Goal: Information Seeking & Learning: Check status

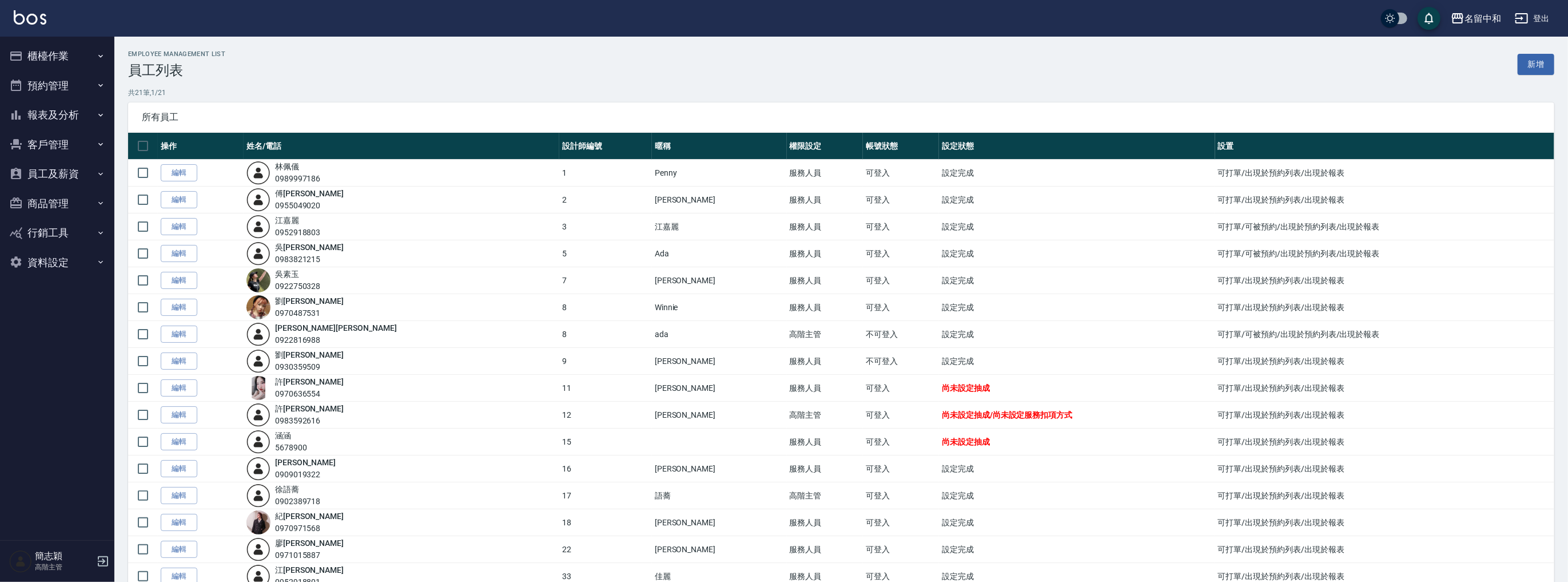
click at [66, 119] on button "報表及分析" at bounding box center [57, 115] width 105 height 29
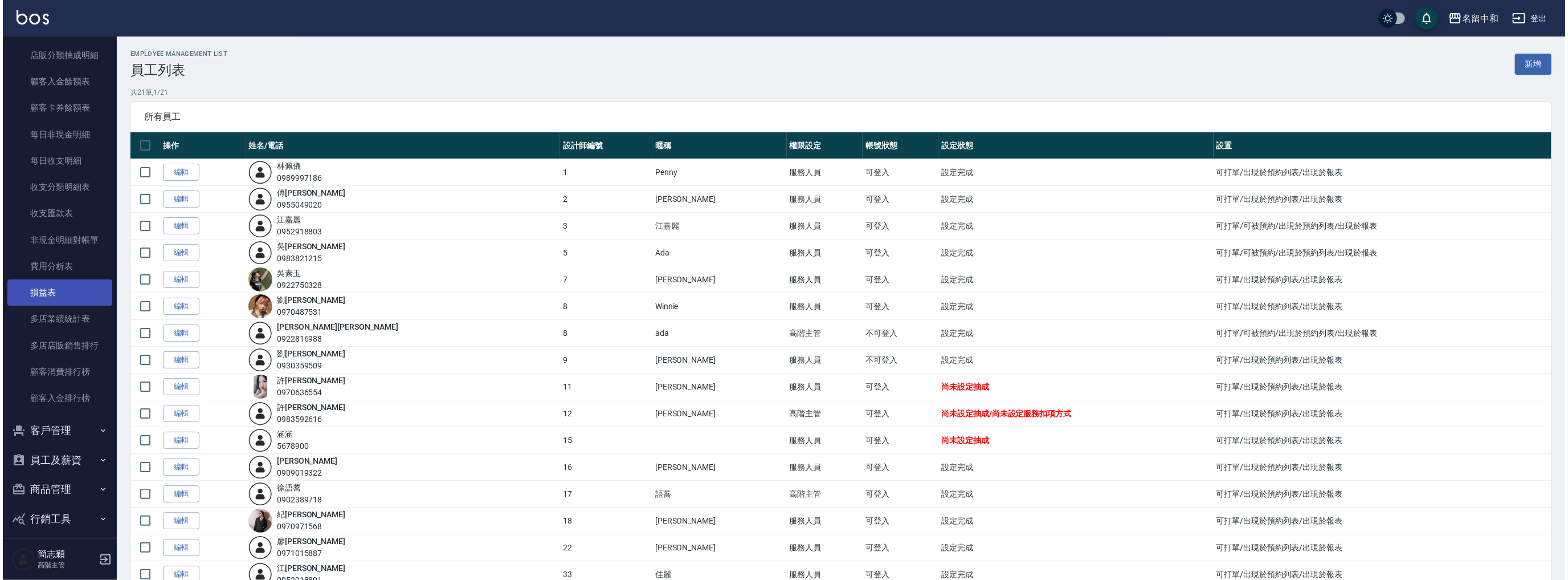
scroll to position [894, 0]
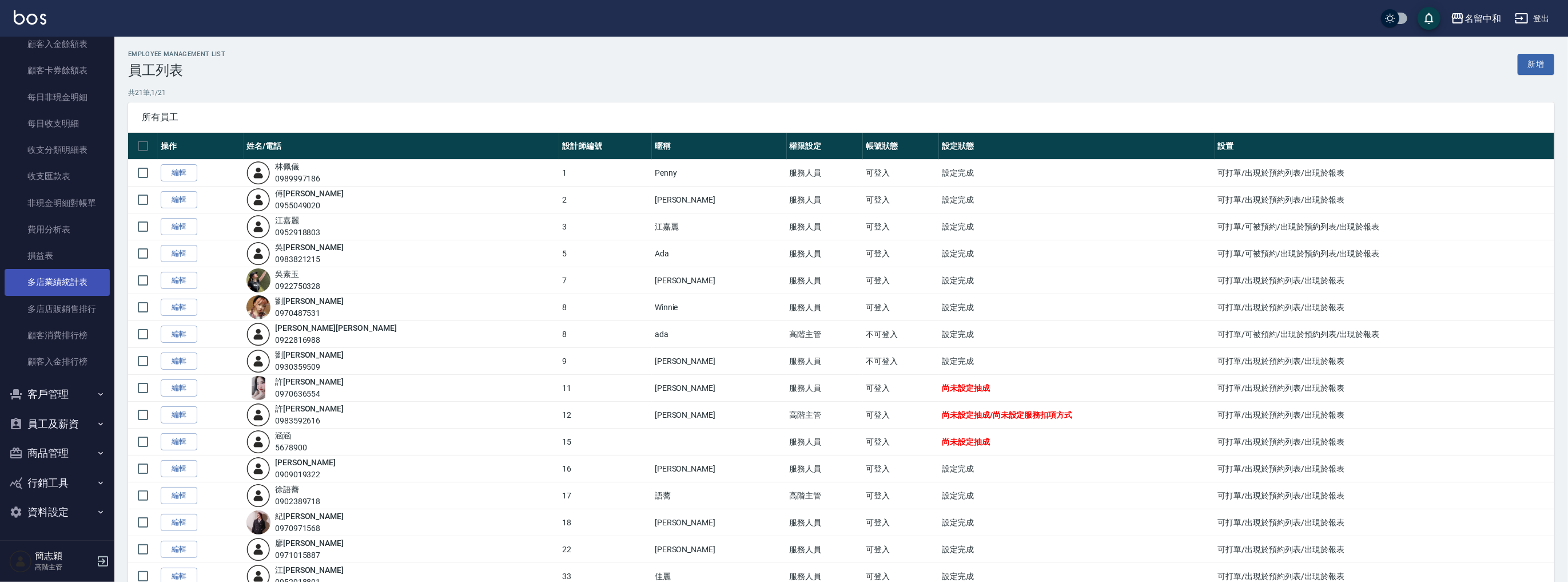
click at [65, 278] on link "多店業績統計表" at bounding box center [57, 281] width 105 height 26
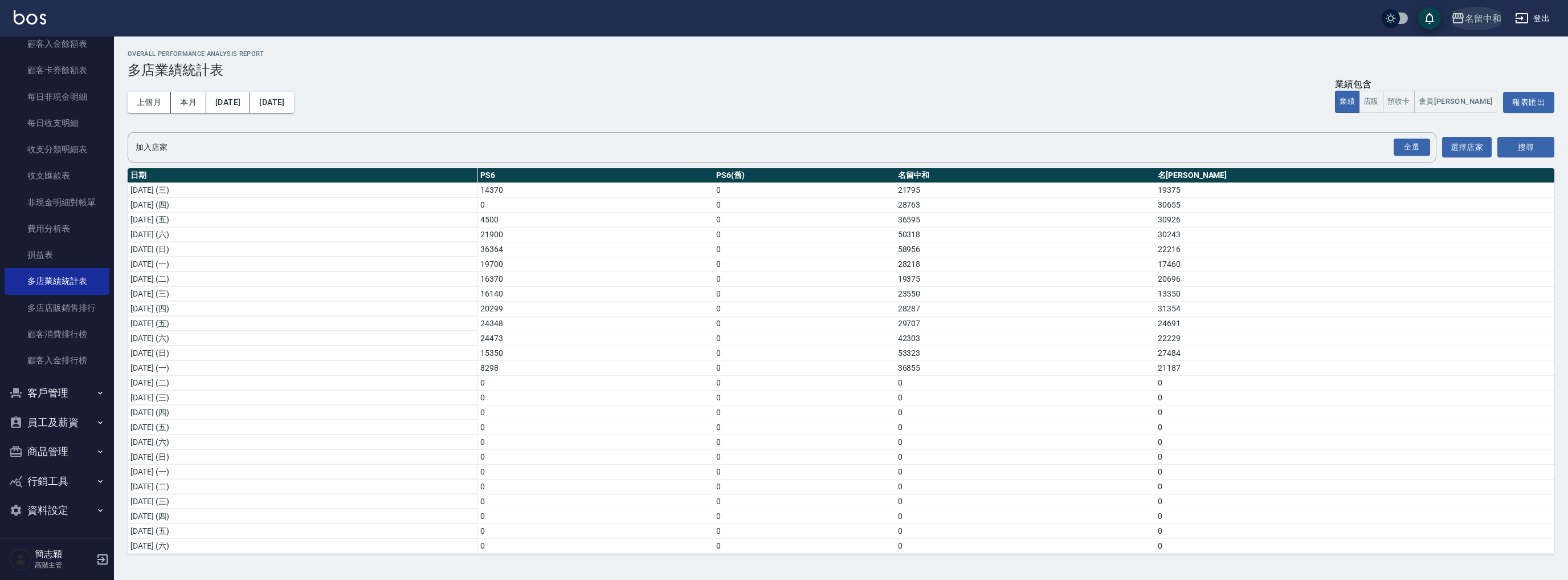
click at [1486, 16] on div "名留中和" at bounding box center [1484, 18] width 37 height 14
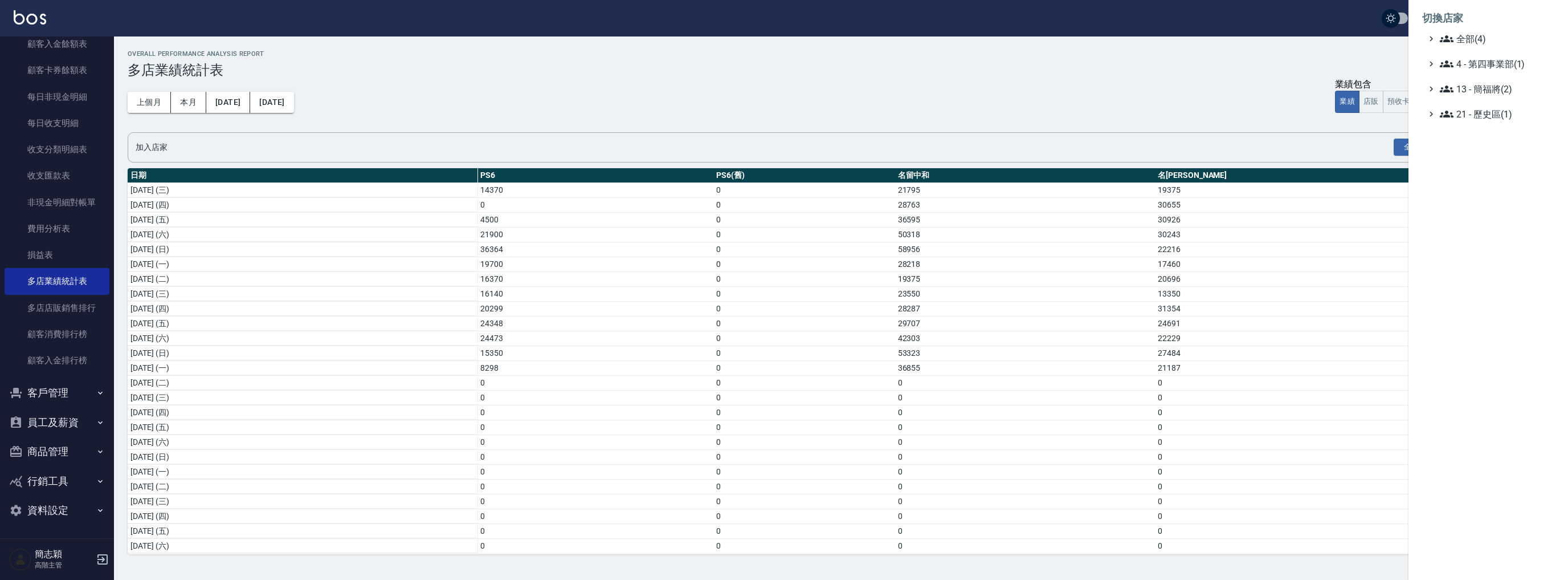
click at [106, 132] on div at bounding box center [784, 290] width 1568 height 580
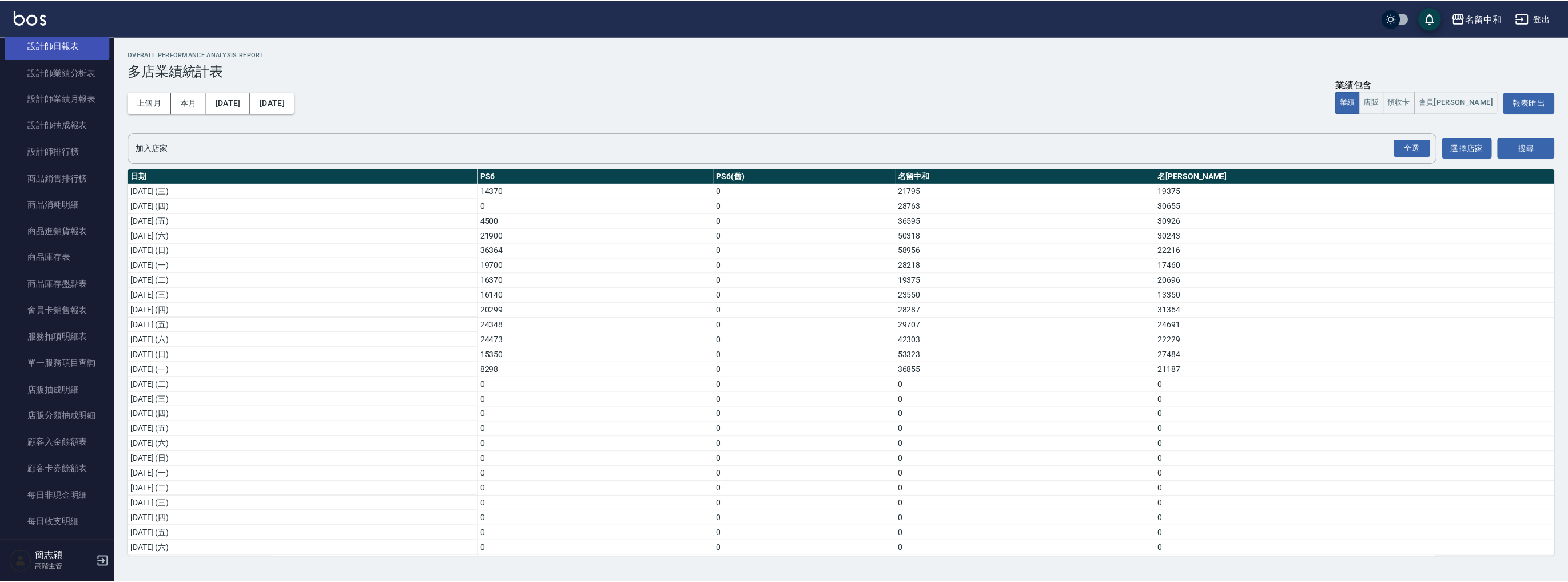
scroll to position [364, 0]
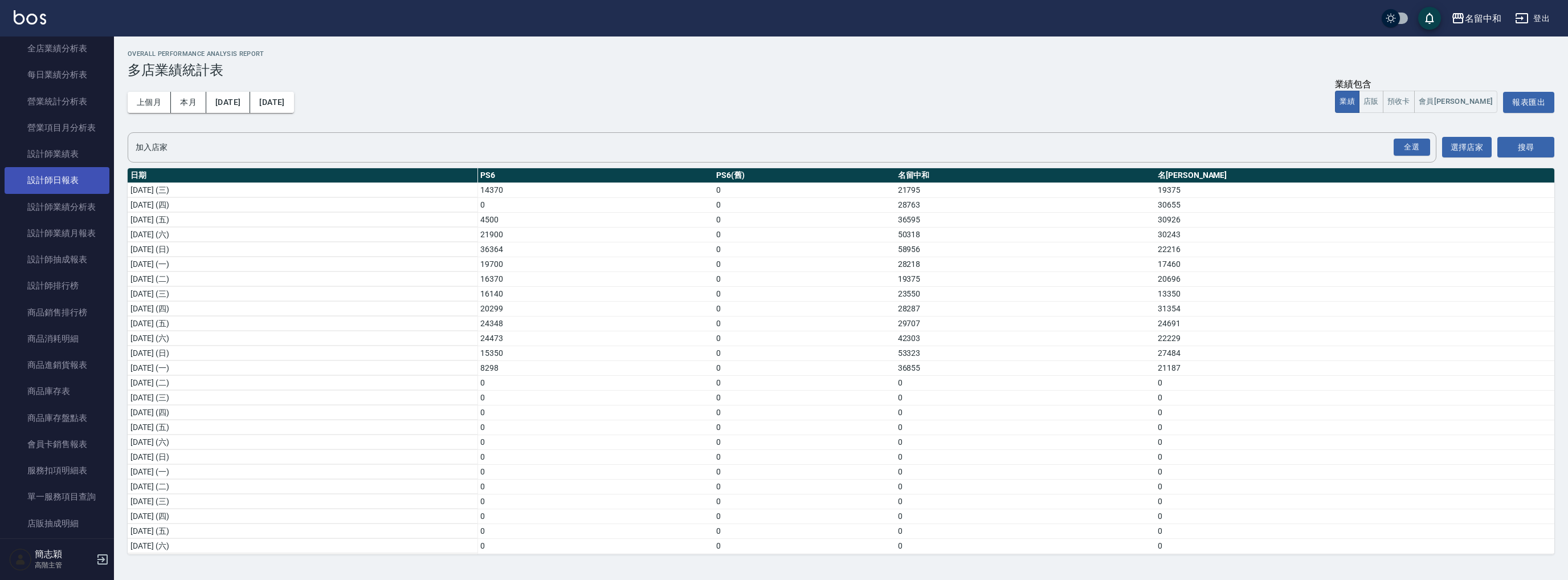
click at [71, 178] on link "設計師日報表" at bounding box center [57, 180] width 105 height 26
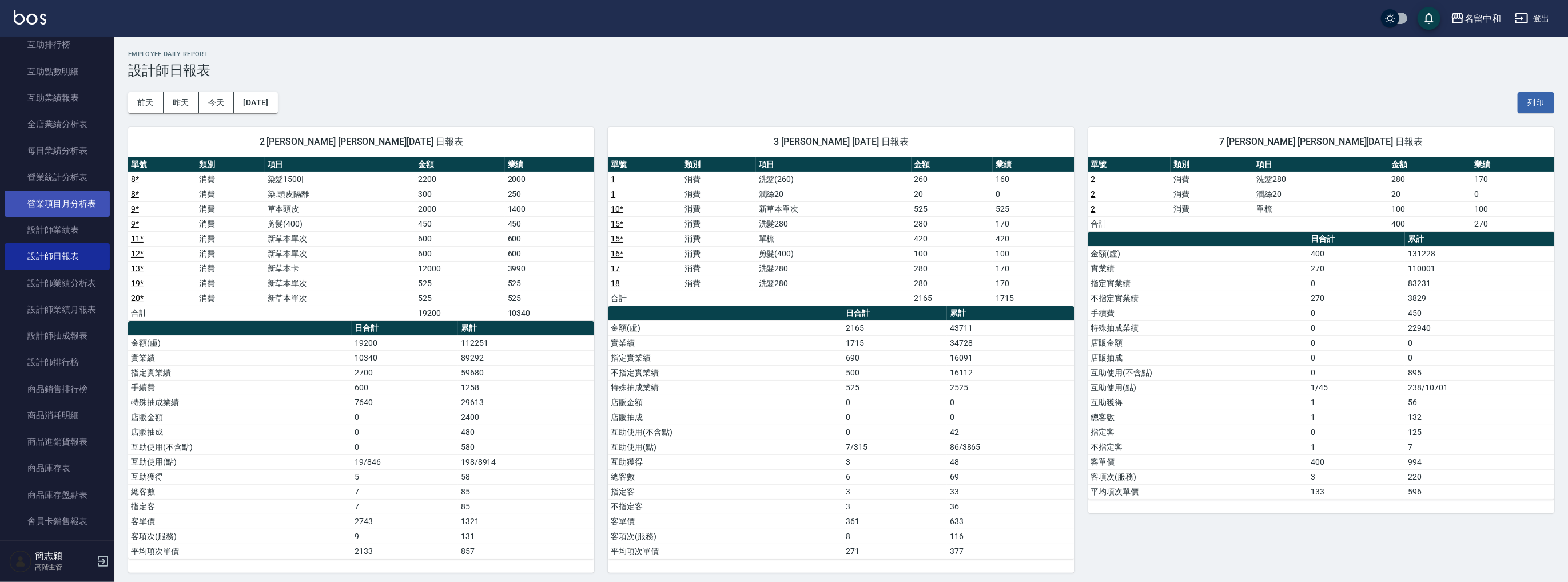
scroll to position [43, 0]
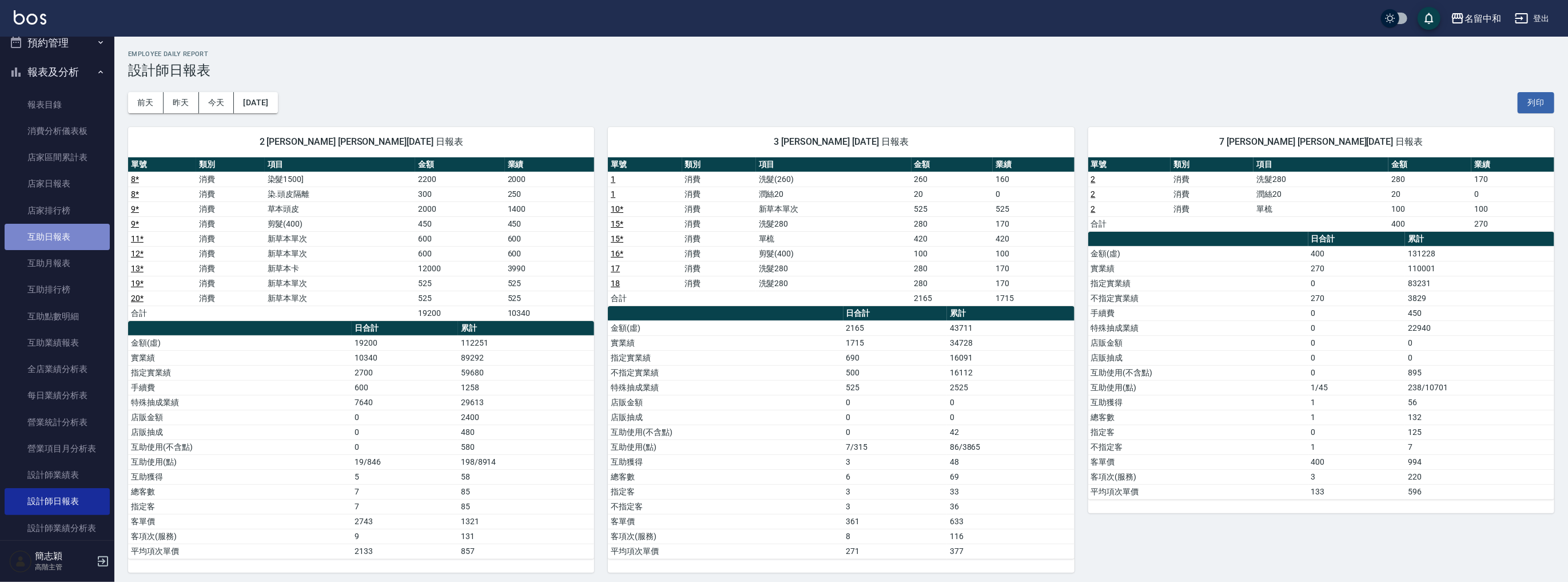
click at [60, 234] on link "互助日報表" at bounding box center [57, 237] width 105 height 26
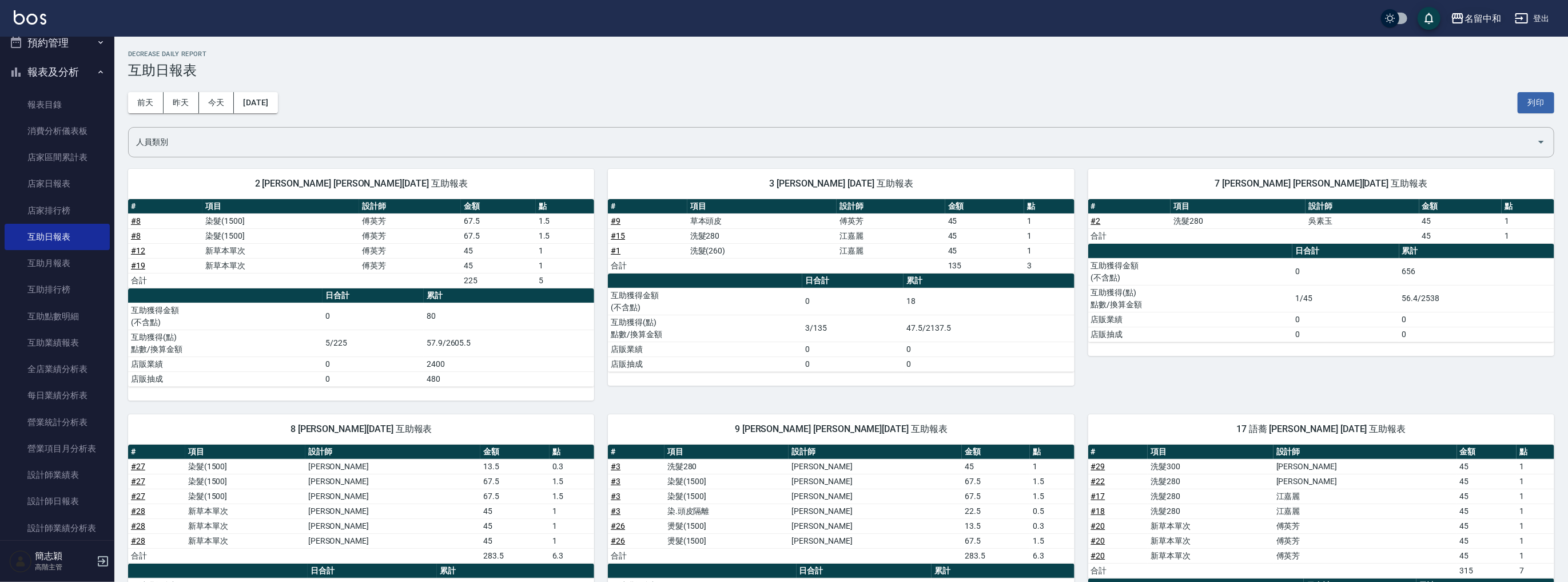
click at [1460, 16] on icon "button" at bounding box center [1457, 18] width 14 height 14
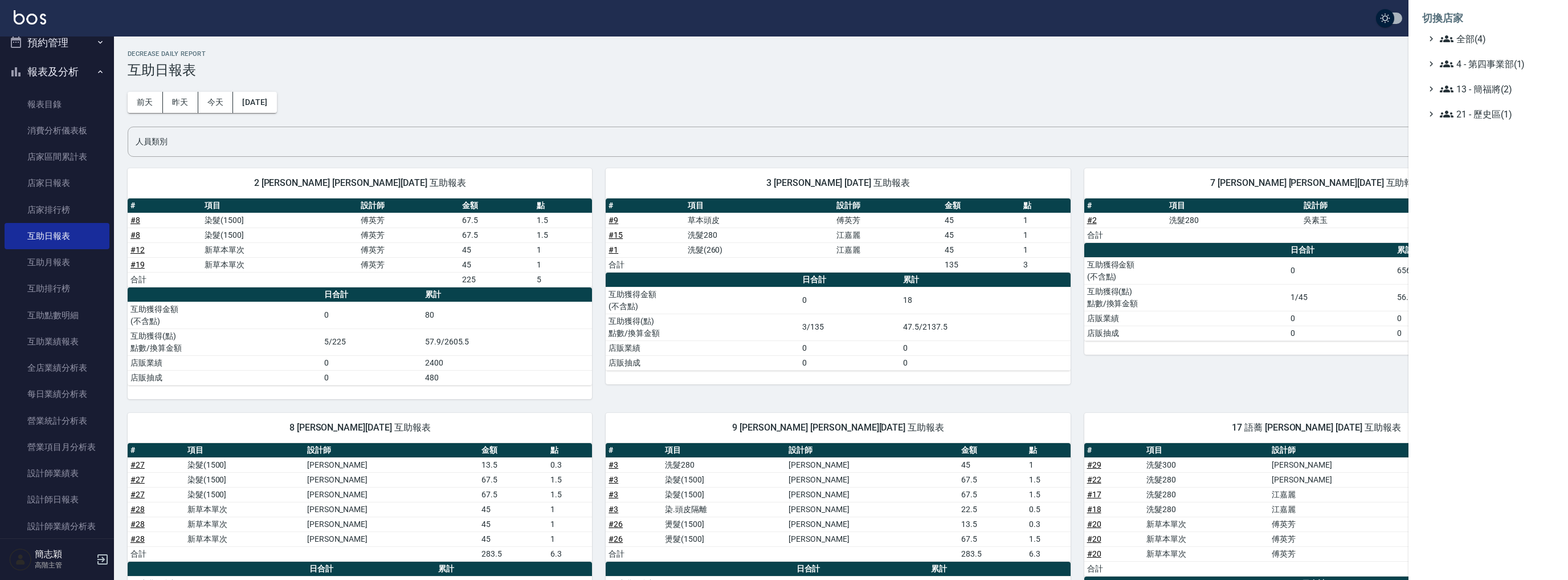
click at [1453, 46] on ul "全部(4) 4 - 第四事業部(1) 13 - 簡福將(2) 21 - 歷史區(1)" at bounding box center [1489, 76] width 132 height 89
click at [1469, 32] on span "全部(4)" at bounding box center [1495, 38] width 110 height 14
click at [1473, 110] on span "名[PERSON_NAME]" at bounding box center [1494, 110] width 112 height 14
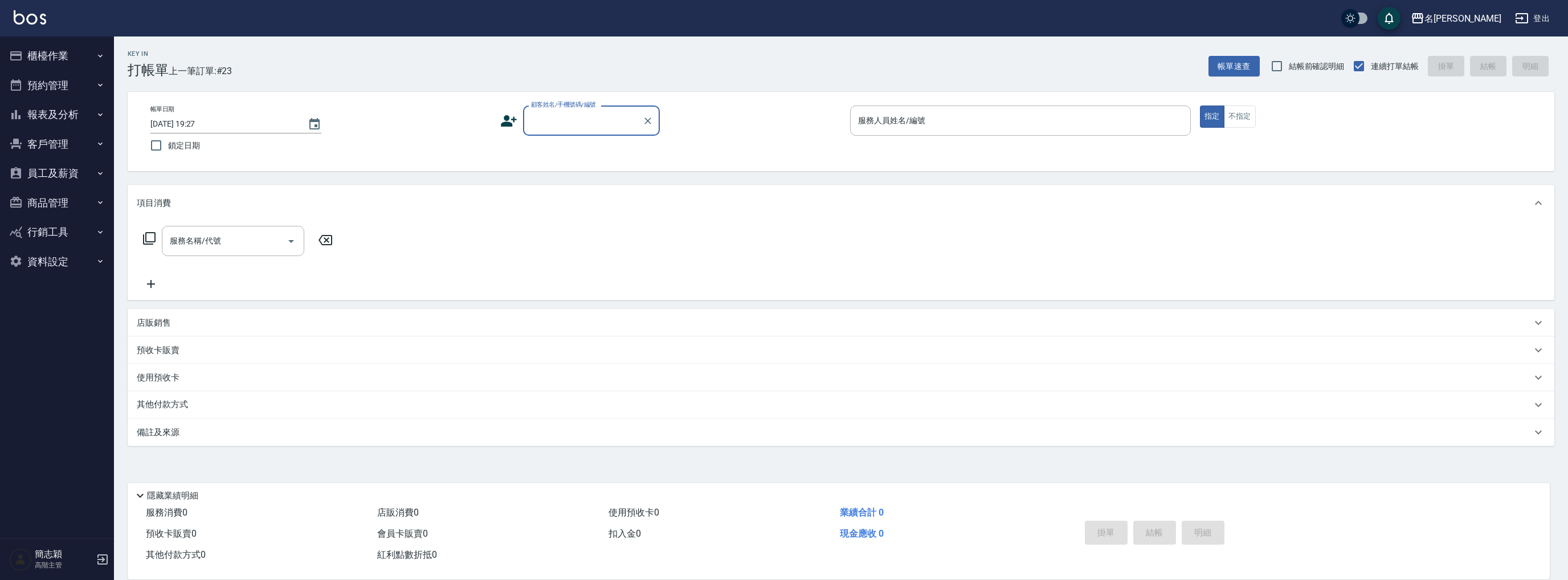
click at [58, 123] on button "報表及分析" at bounding box center [57, 114] width 105 height 29
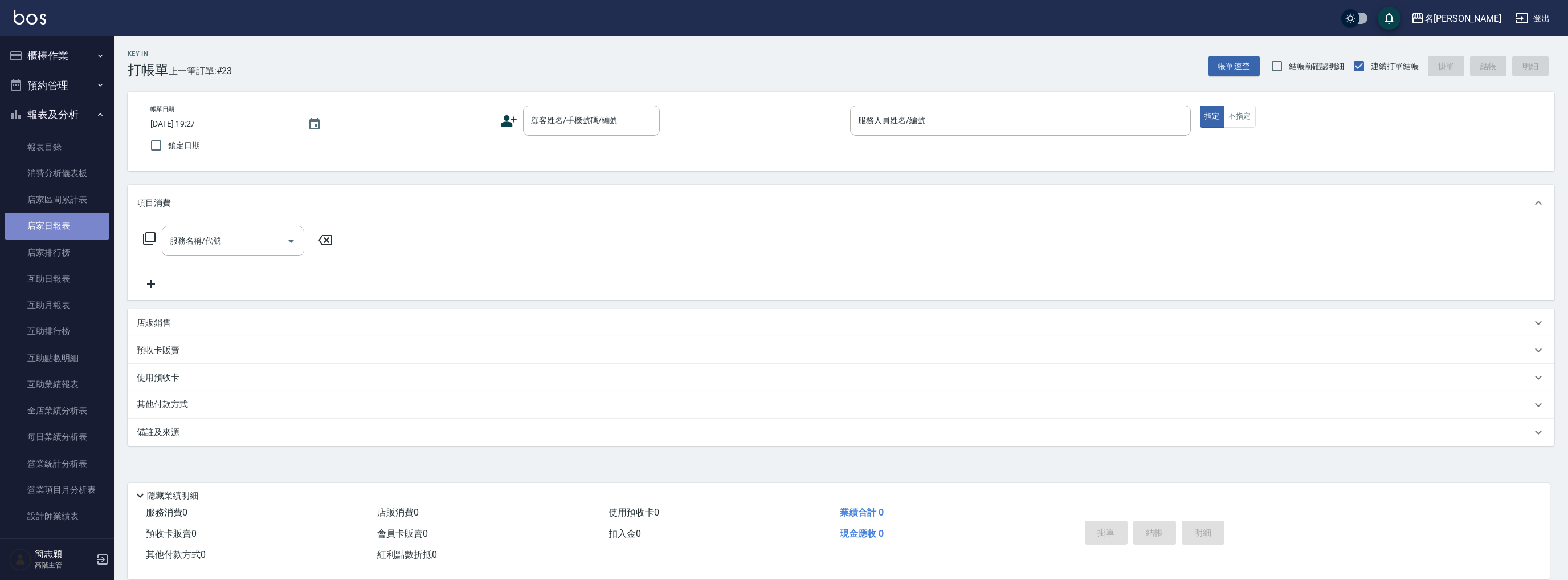
click at [61, 221] on link "店家日報表" at bounding box center [57, 226] width 105 height 26
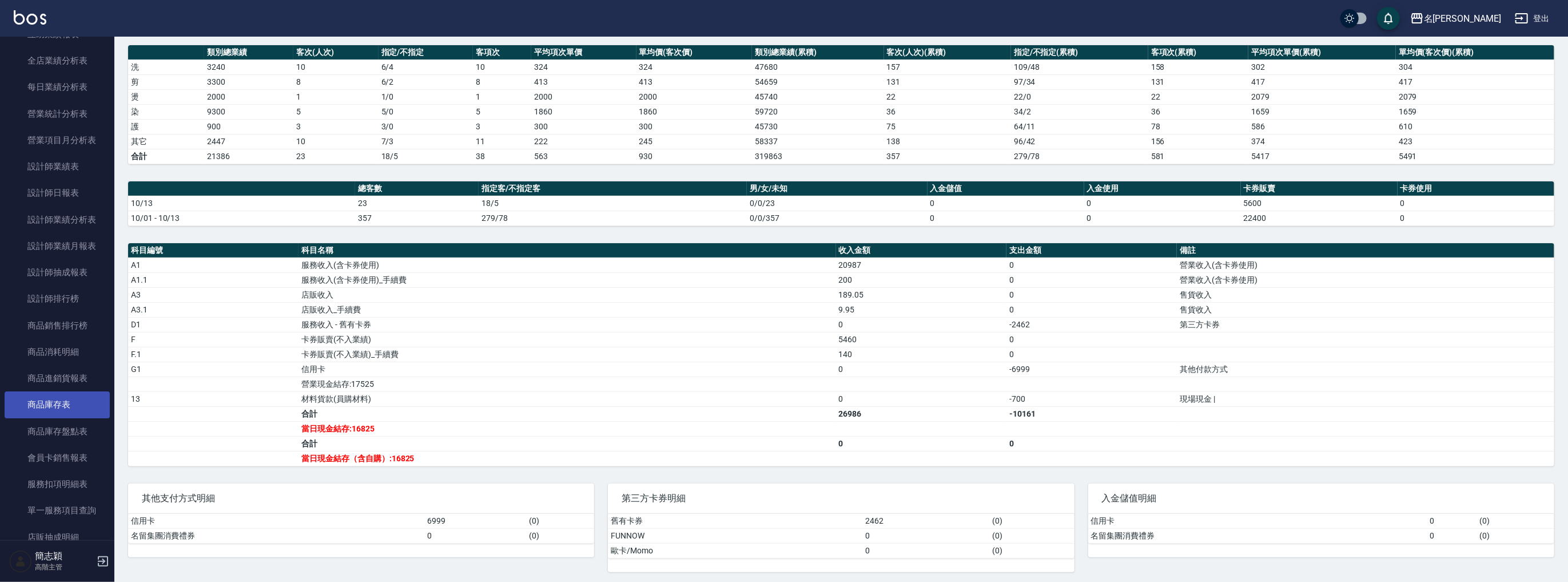
scroll to position [427, 0]
click at [70, 112] on link "設計師日報表" at bounding box center [57, 117] width 105 height 26
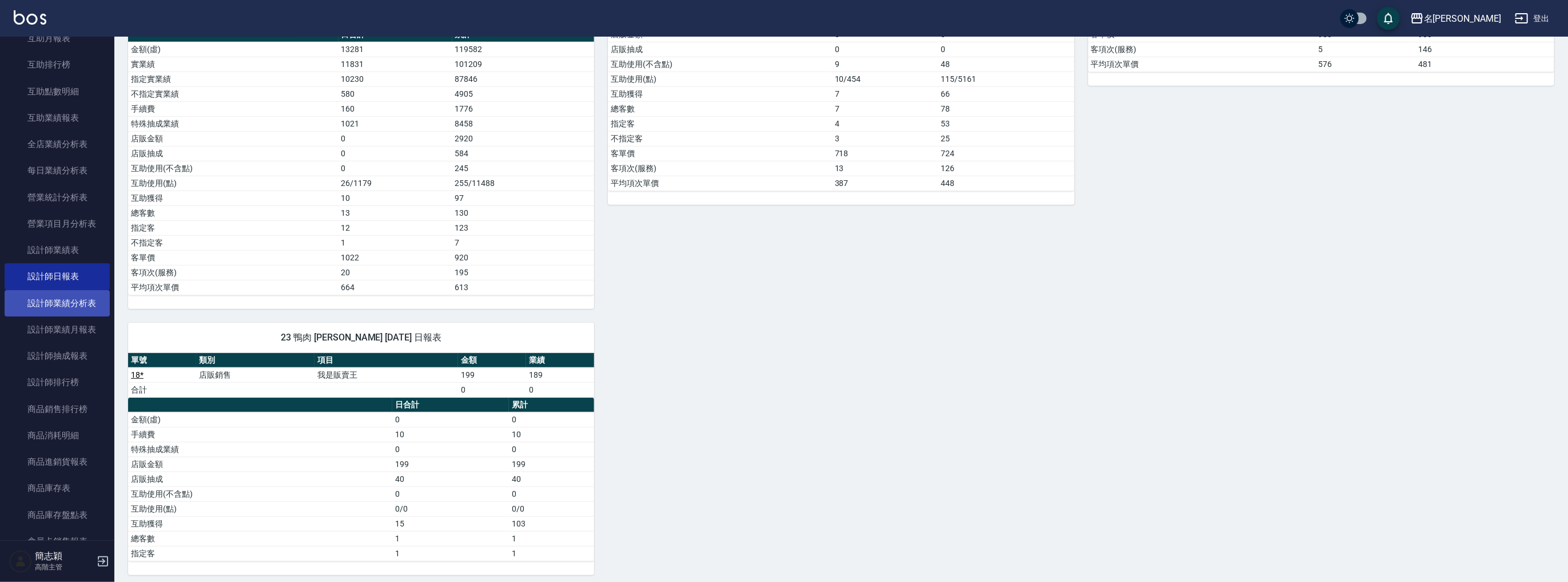
scroll to position [214, 0]
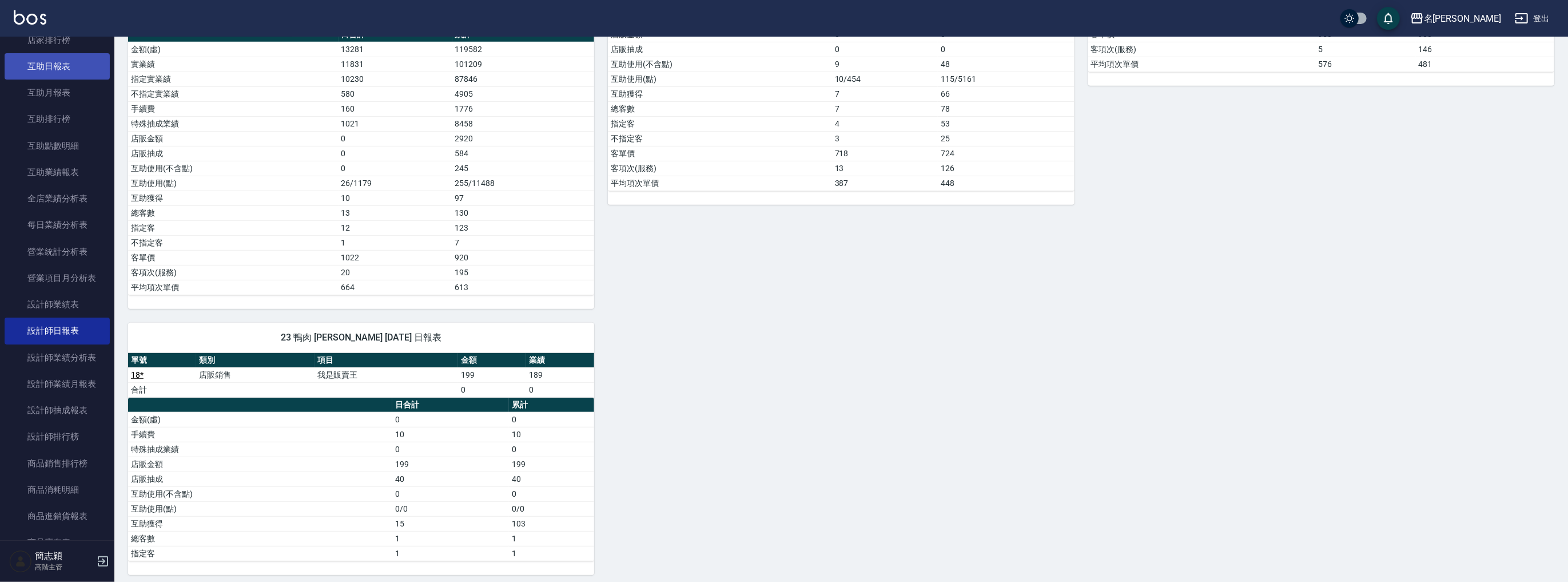
click at [65, 72] on link "互助日報表" at bounding box center [57, 66] width 105 height 26
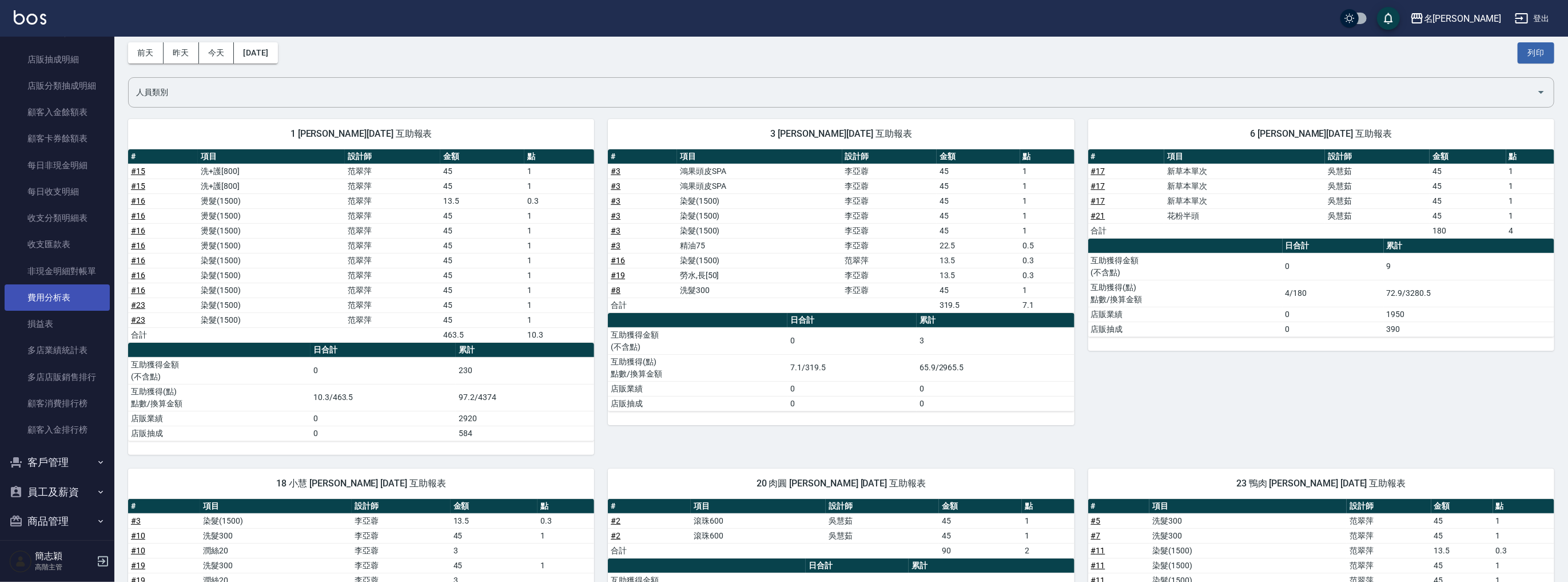
scroll to position [897, 0]
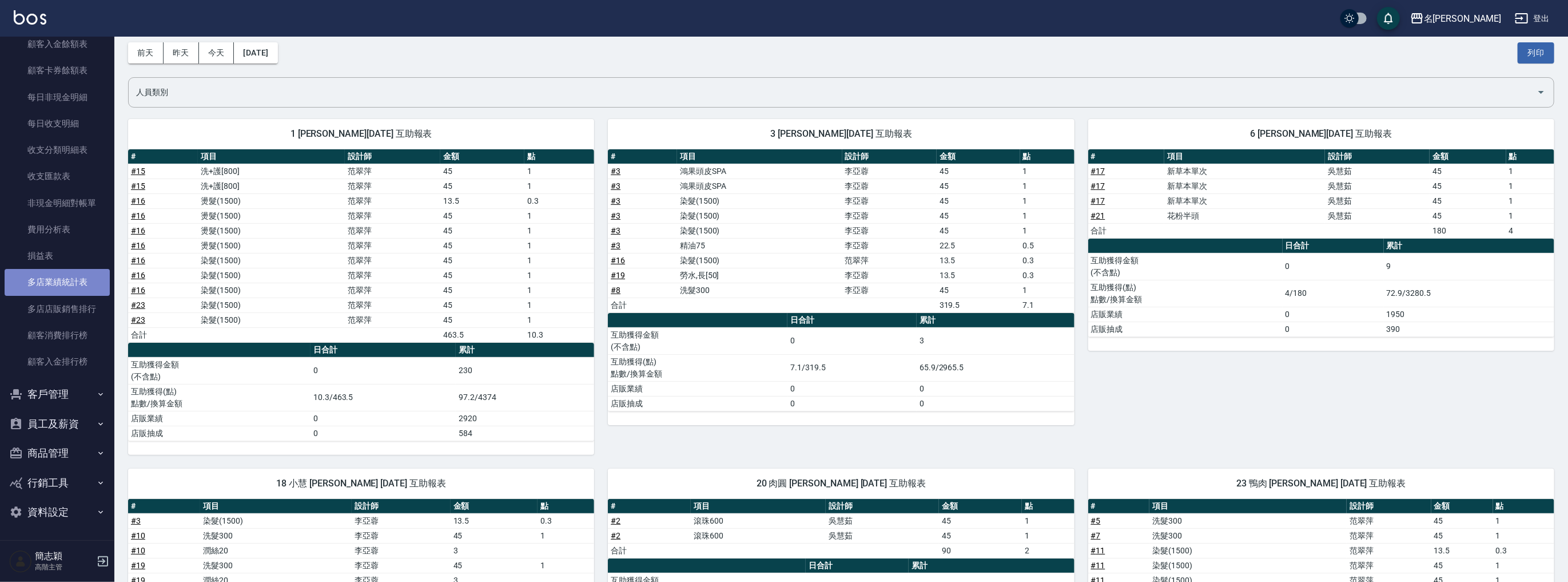
click at [61, 289] on link "多店業績統計表" at bounding box center [57, 281] width 105 height 26
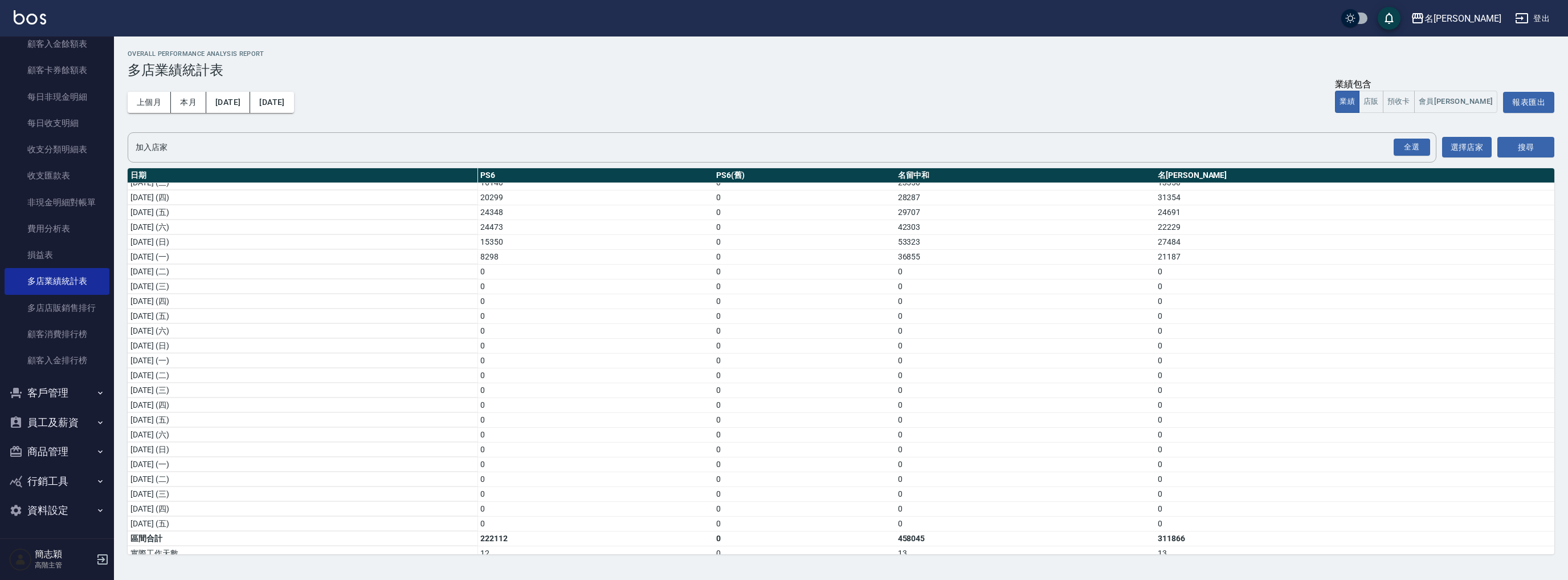
scroll to position [150, 0]
